Goal: Task Accomplishment & Management: Complete application form

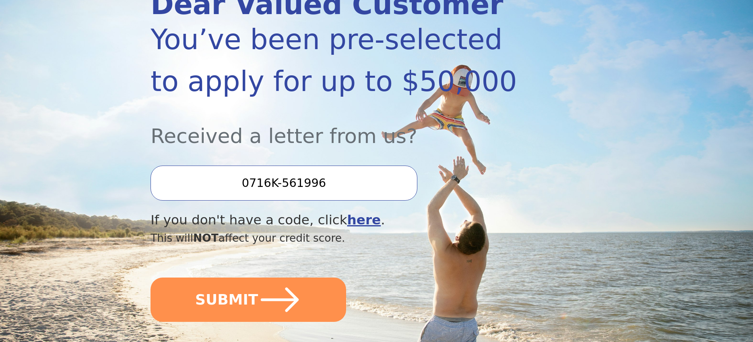
scroll to position [179, 0]
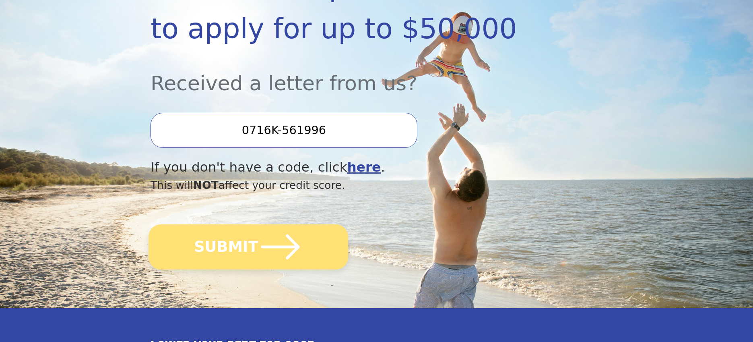
click at [262, 244] on icon "submit" at bounding box center [280, 247] width 44 height 44
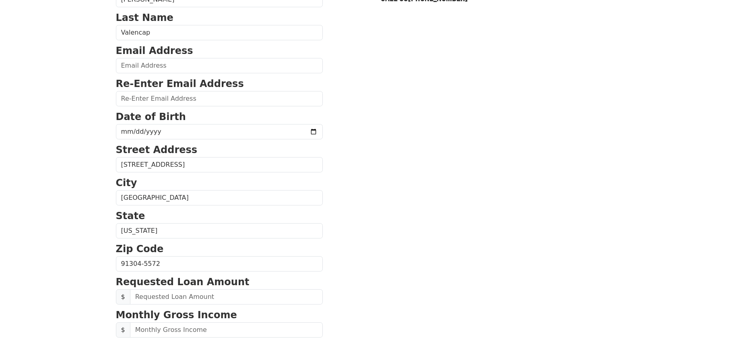
scroll to position [128, 0]
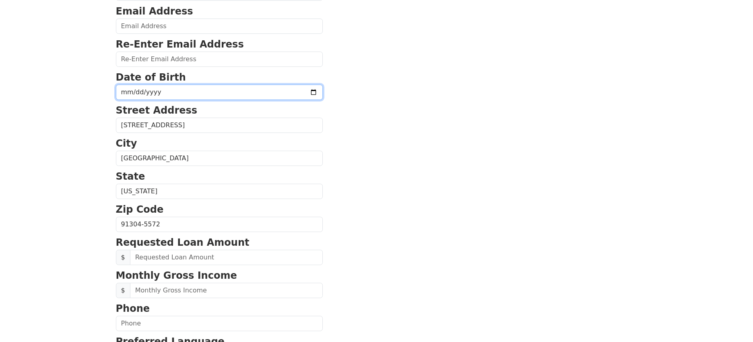
click at [139, 95] on input "date" at bounding box center [219, 92] width 207 height 15
click at [123, 93] on input "date" at bounding box center [219, 92] width 207 height 15
type input "1988-05-20"
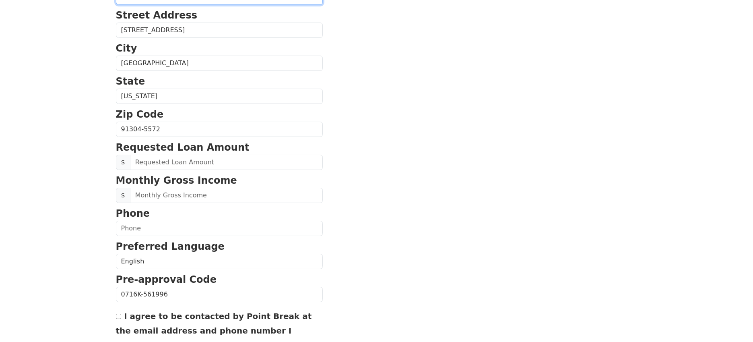
scroll to position [223, 0]
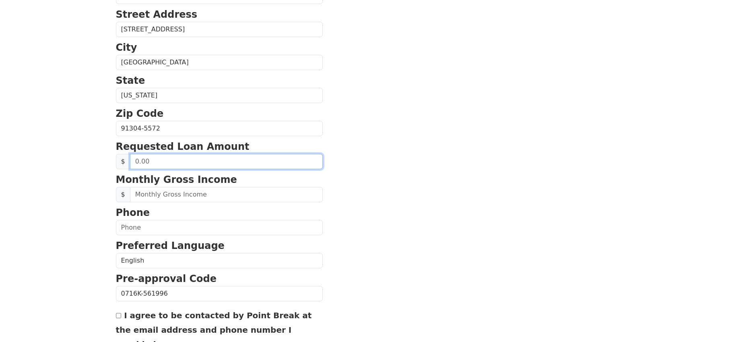
click at [182, 167] on input "text" at bounding box center [226, 161] width 193 height 15
type input "5,000.00"
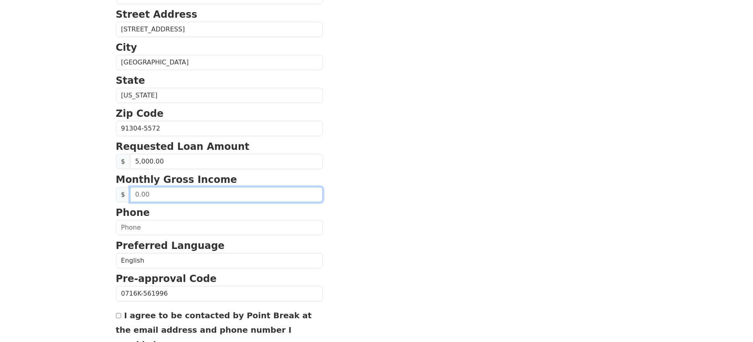
click at [194, 191] on input "text" at bounding box center [226, 194] width 193 height 15
drag, startPoint x: 165, startPoint y: 193, endPoint x: 114, endPoint y: 194, distance: 50.7
click at [114, 194] on div "First Name Edwin Last Name Valencap Email Address Re-Enter Email Address Date o…" at bounding box center [376, 111] width 531 height 669
type input "5.00"
type input "4,400.00"
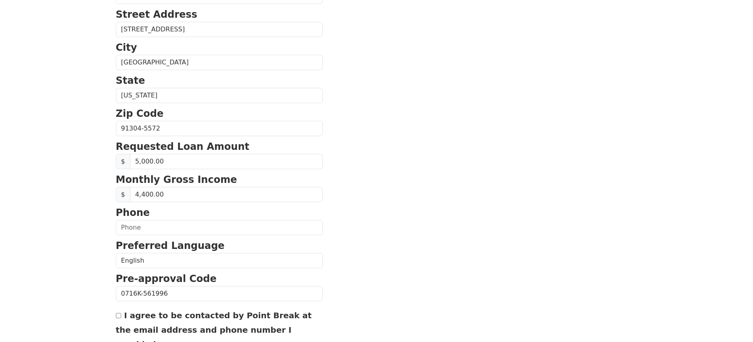
click at [142, 219] on p "Phone" at bounding box center [219, 212] width 207 height 14
click at [145, 225] on input "text" at bounding box center [219, 227] width 207 height 15
type input "(818) 620-7708"
type input "EdwinLValencia@gmail.com"
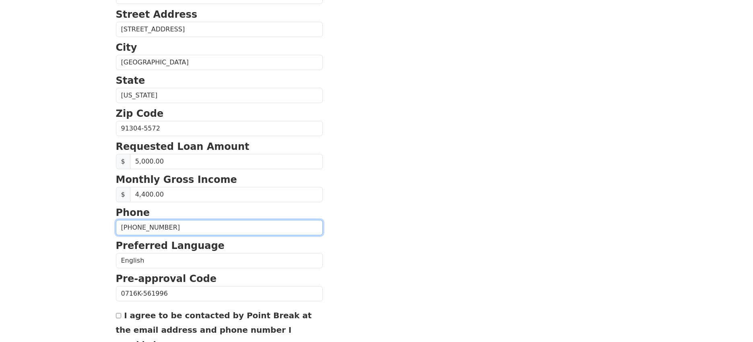
type input "(818) 620-7708"
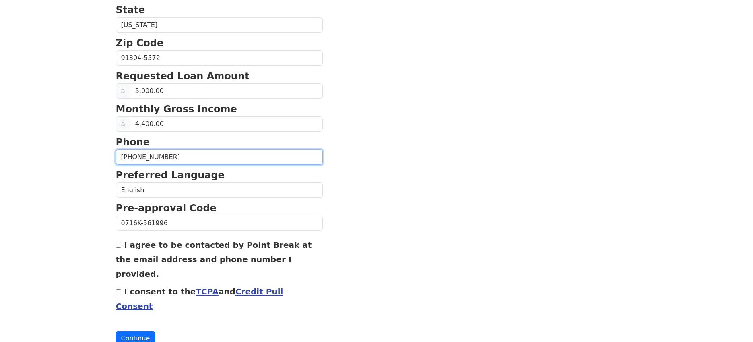
scroll to position [299, 0]
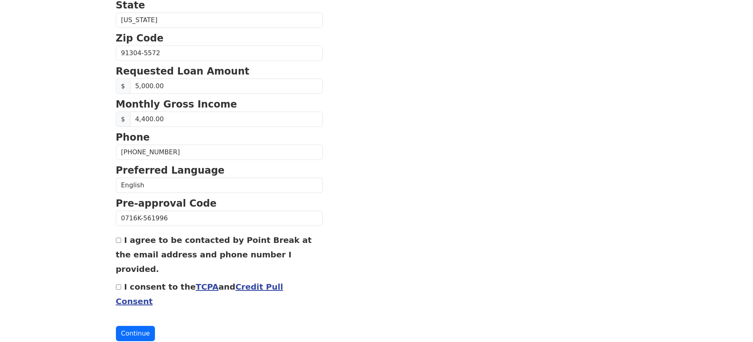
click at [119, 242] on input "I agree to be contacted by Point Break at the email address and phone number I …" at bounding box center [118, 240] width 5 height 5
checkbox input "true"
click at [118, 279] on div "I consent to the TCPA and Credit Pull Consent" at bounding box center [219, 293] width 207 height 29
click at [119, 279] on div "I consent to the TCPA and Credit Pull Consent" at bounding box center [219, 293] width 207 height 29
click at [120, 284] on input "I consent to the TCPA and Credit Pull Consent" at bounding box center [118, 286] width 5 height 5
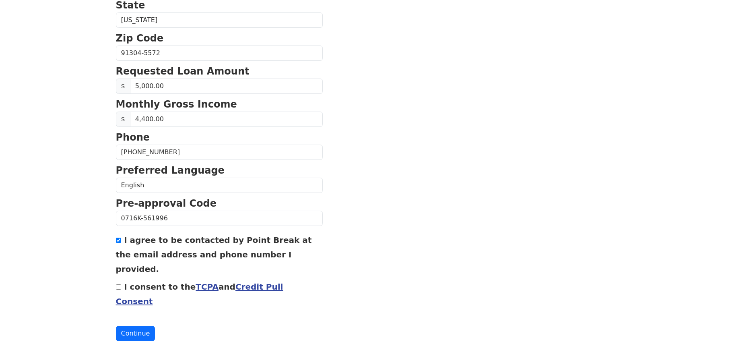
checkbox input "true"
click at [138, 326] on button "Continue" at bounding box center [135, 333] width 39 height 15
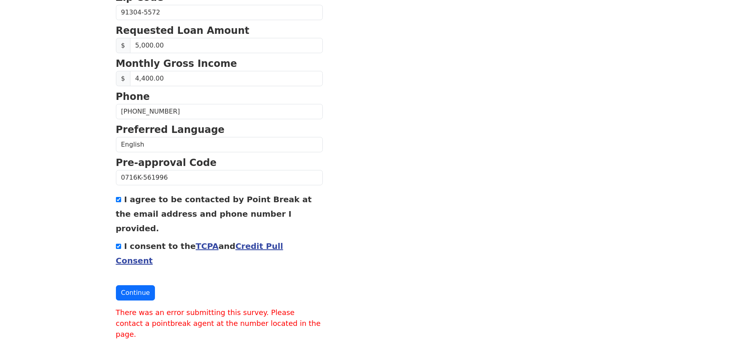
scroll to position [0, 0]
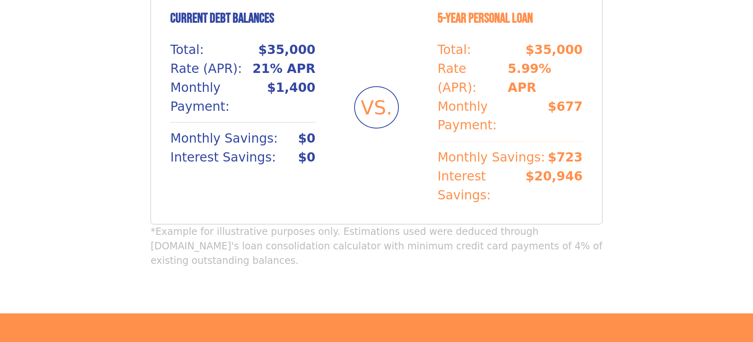
scroll to position [751, 0]
